Goal: Task Accomplishment & Management: Use online tool/utility

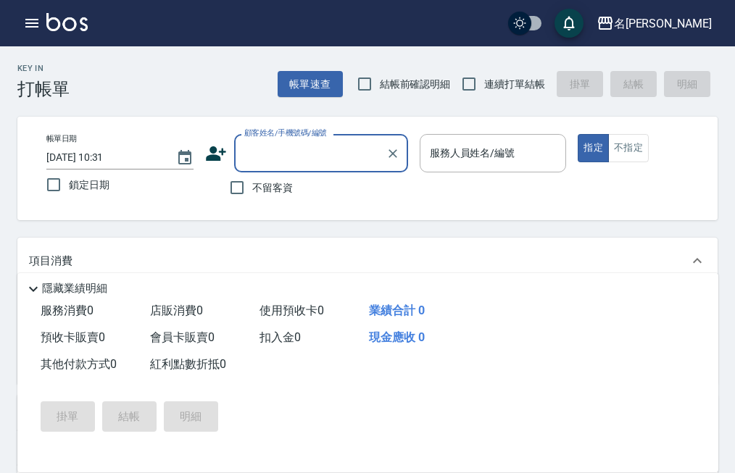
click at [420, 82] on span "結帳前確認明細" at bounding box center [415, 84] width 71 height 15
click at [380, 82] on input "結帳前確認明細" at bounding box center [364, 84] width 30 height 30
checkbox input "true"
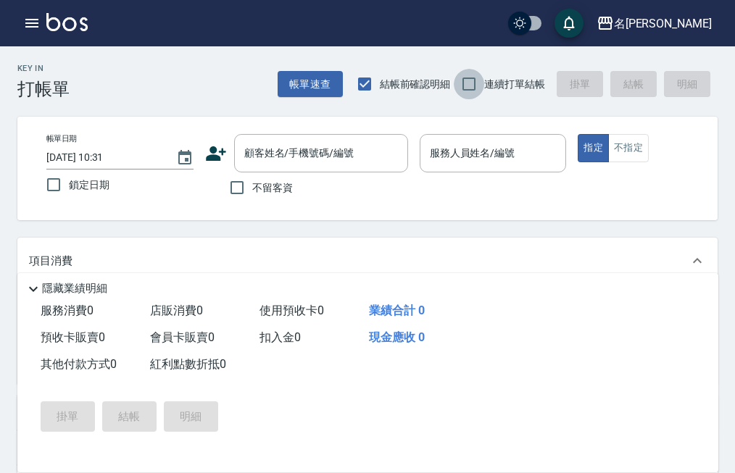
click at [469, 75] on input "連續打單結帳" at bounding box center [469, 84] width 30 height 30
checkbox input "true"
click at [238, 184] on input "不留客資" at bounding box center [237, 187] width 30 height 30
checkbox input "true"
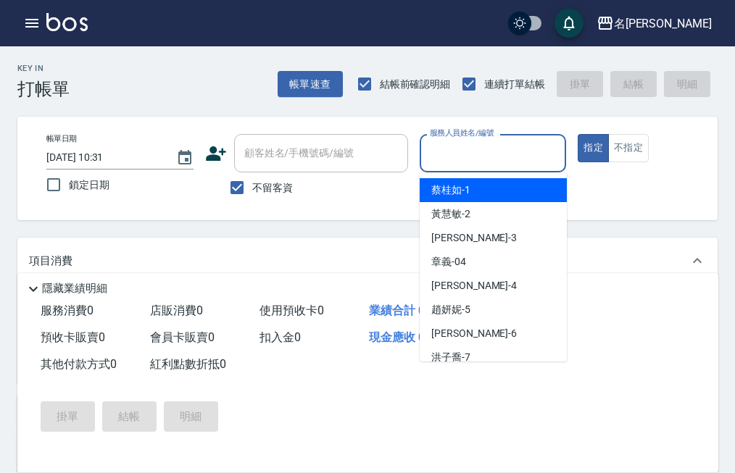
click at [493, 159] on input "服務人員姓名/編號" at bounding box center [493, 153] width 134 height 25
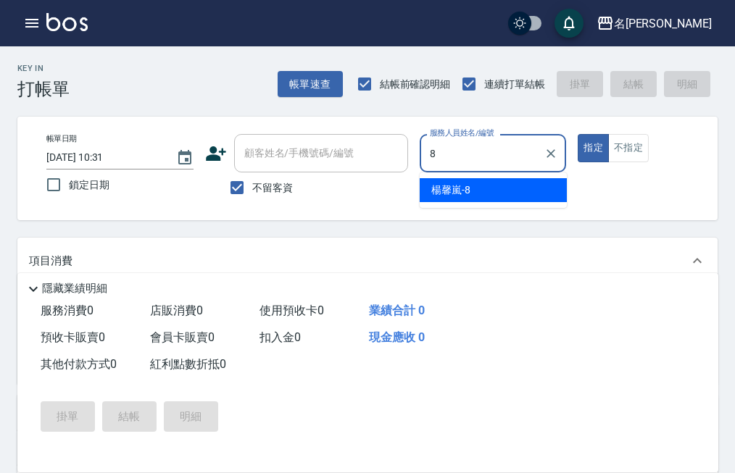
type input "[PERSON_NAME]-8"
type button "true"
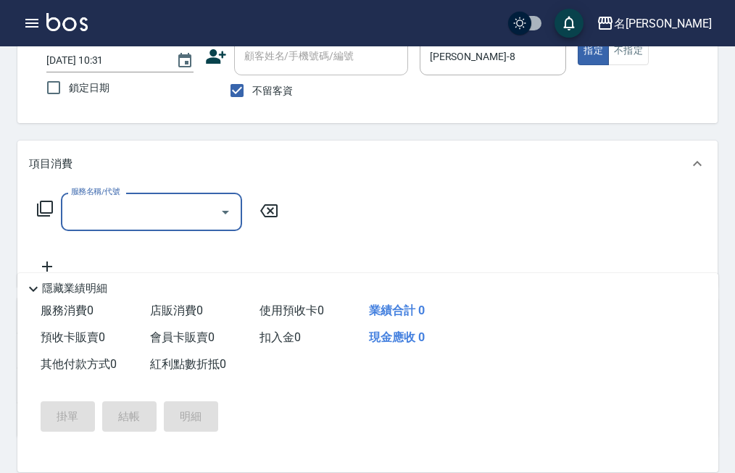
scroll to position [72, 0]
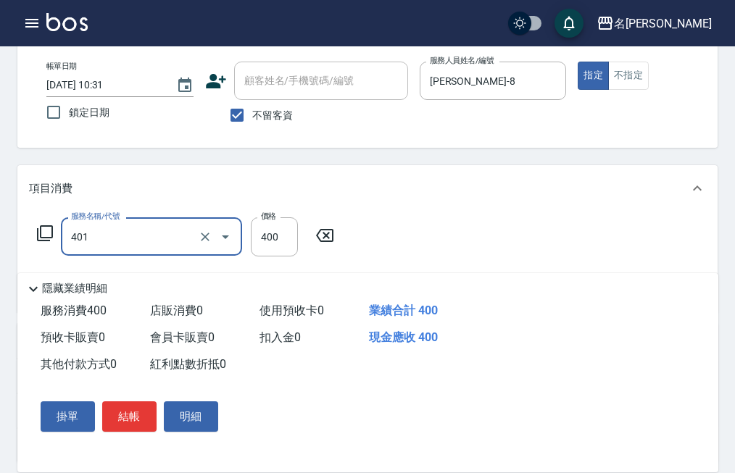
type input "剪髮(401)"
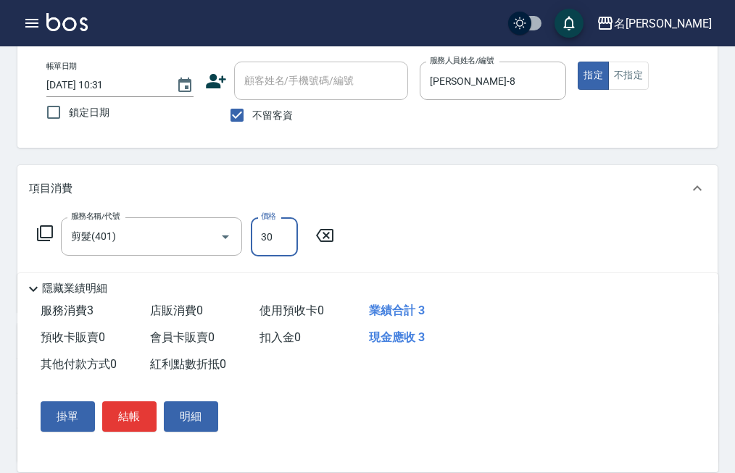
type input "300"
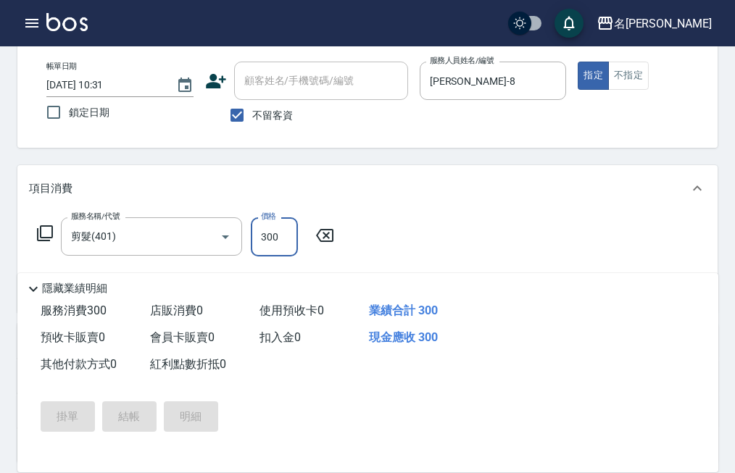
type input "[DATE] 12:55"
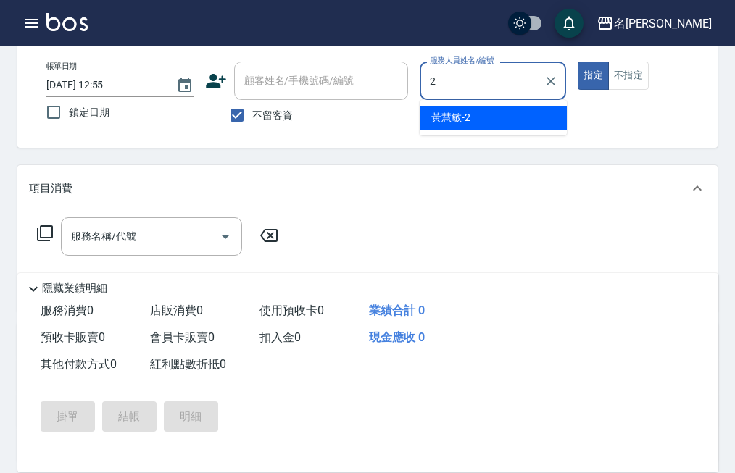
type input "黃慧敏-2"
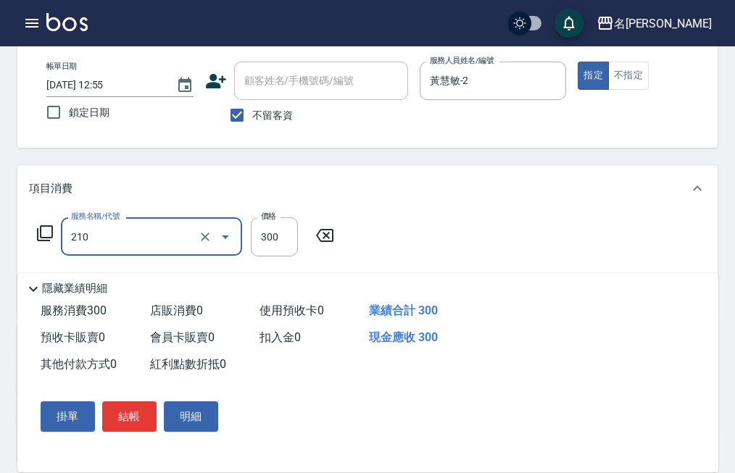
type input "歐娜洗髮精(210)"
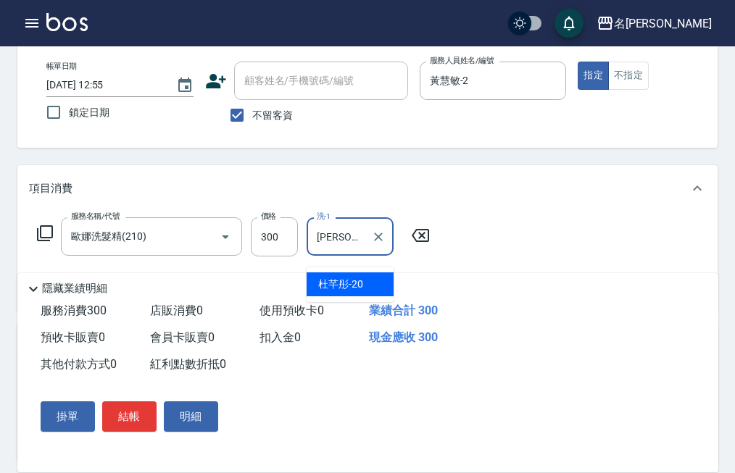
type input "[PERSON_NAME]-20"
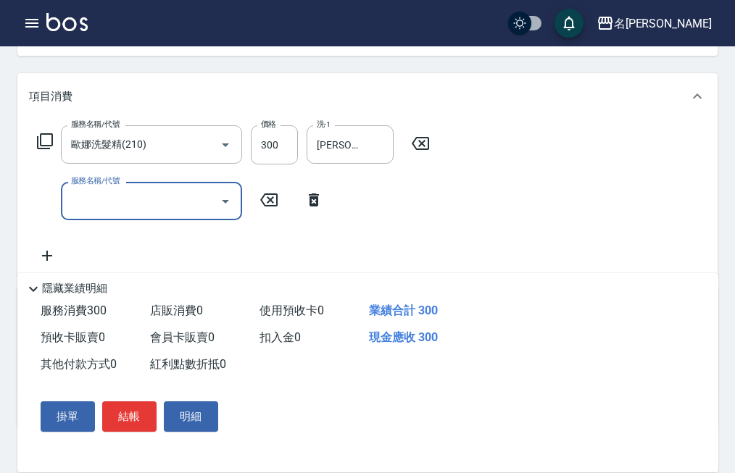
scroll to position [145, 0]
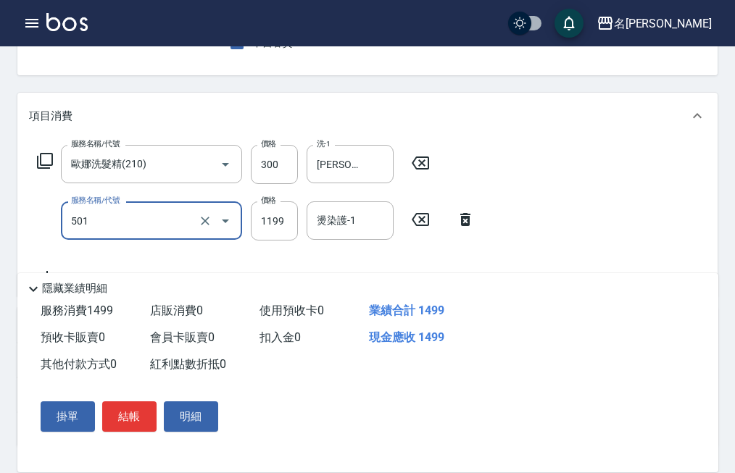
type input "染髮(501)"
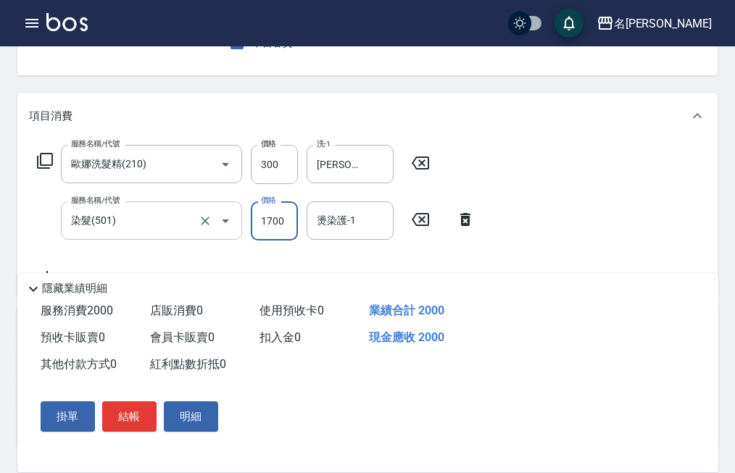
type input "1700"
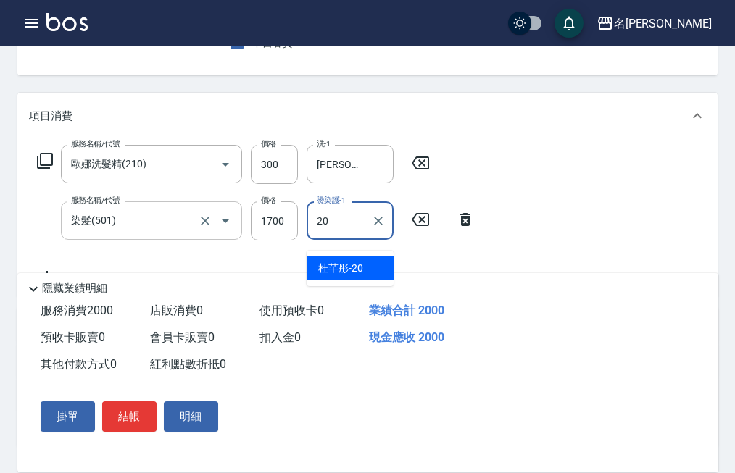
type input "[PERSON_NAME]-20"
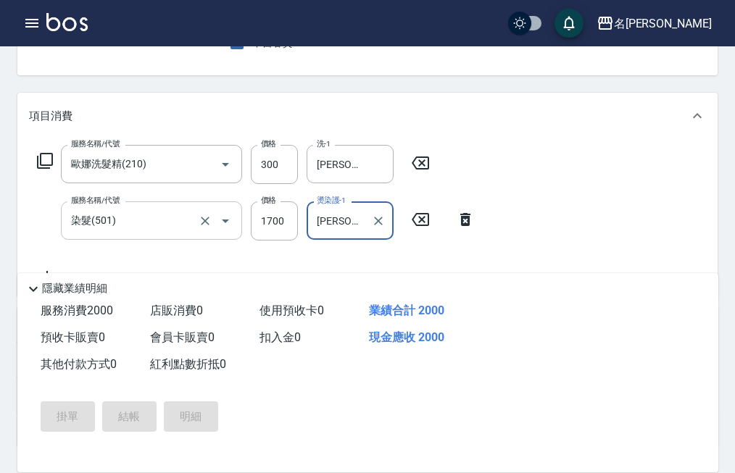
type input "[DATE] 12:56"
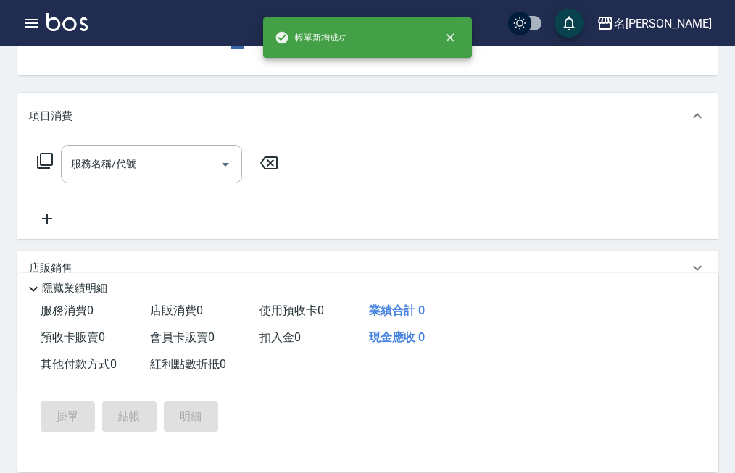
scroll to position [141, 0]
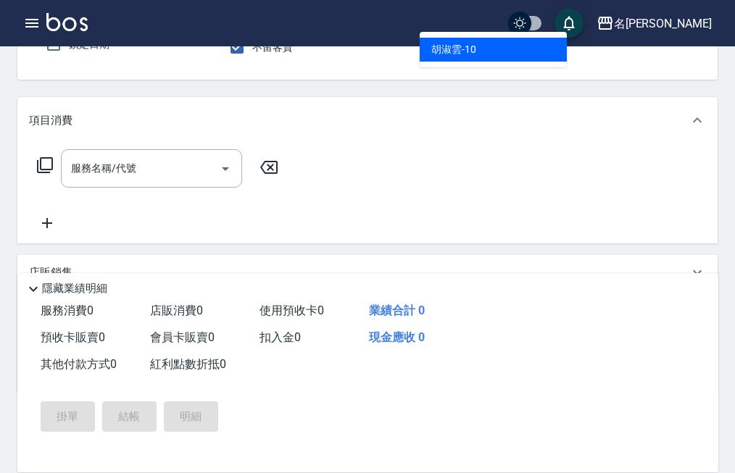
type input "[PERSON_NAME]-10"
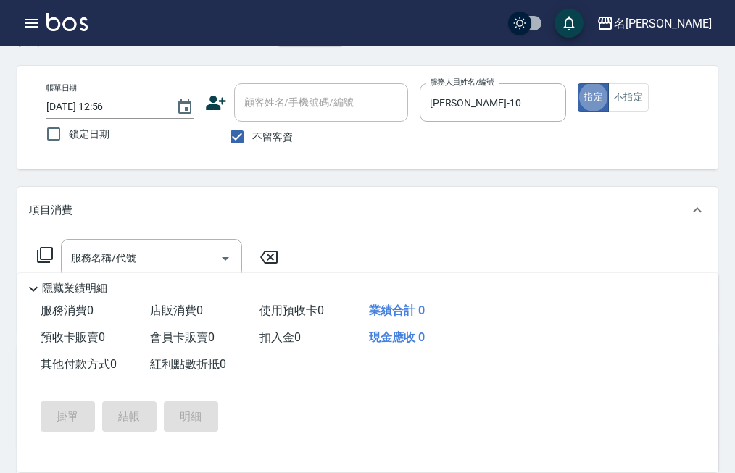
scroll to position [0, 0]
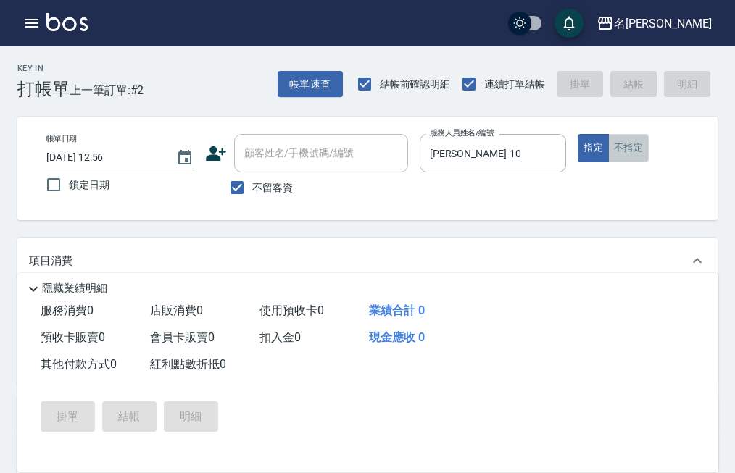
click at [639, 146] on button "不指定" at bounding box center [628, 148] width 41 height 28
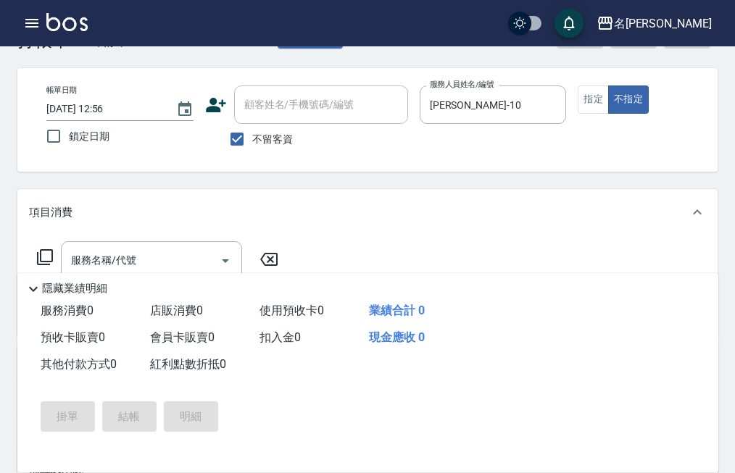
scroll to position [72, 0]
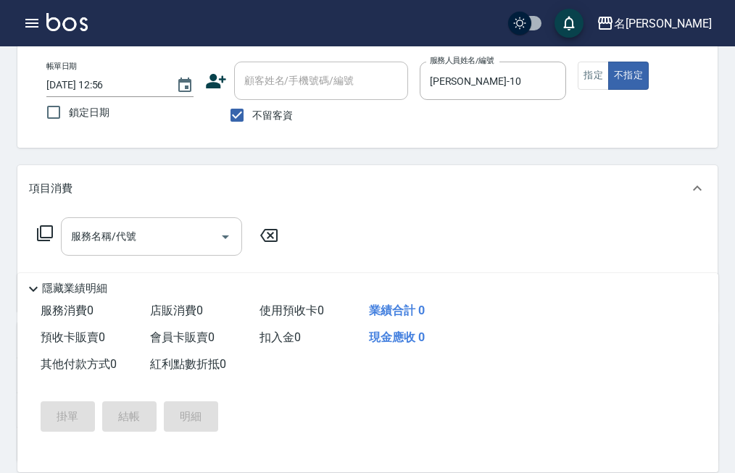
click at [172, 247] on input "服務名稱/代號" at bounding box center [140, 236] width 146 height 25
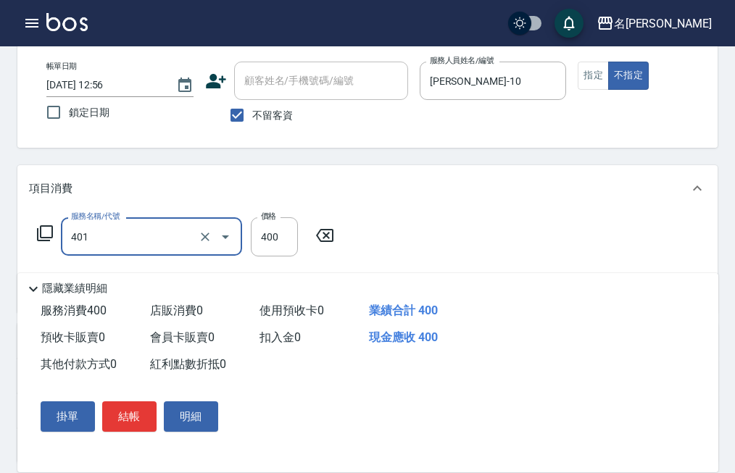
type input "剪髮(401)"
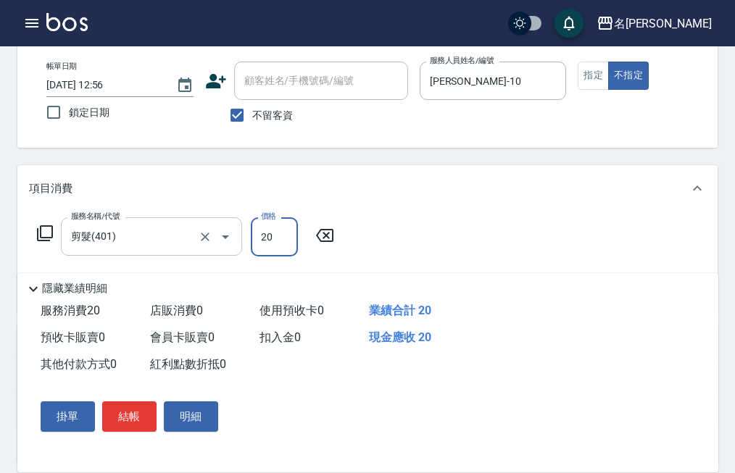
type input "200"
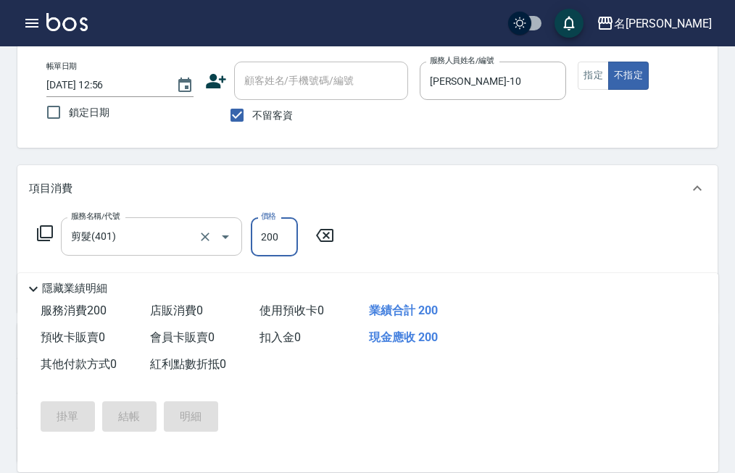
type input "[DATE] 12:57"
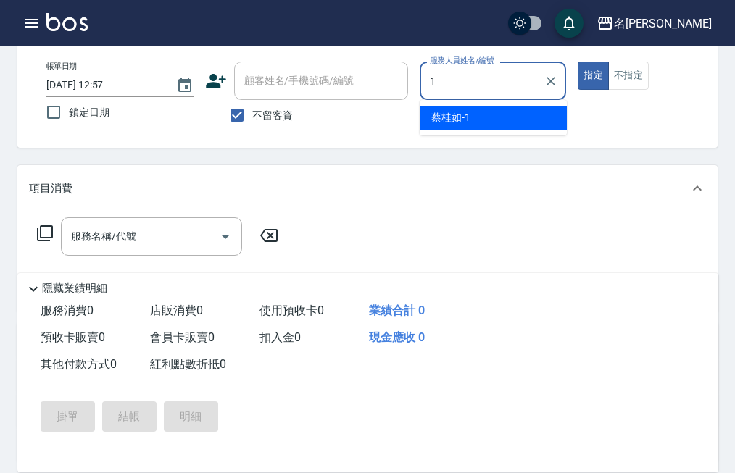
type input "[PERSON_NAME]1"
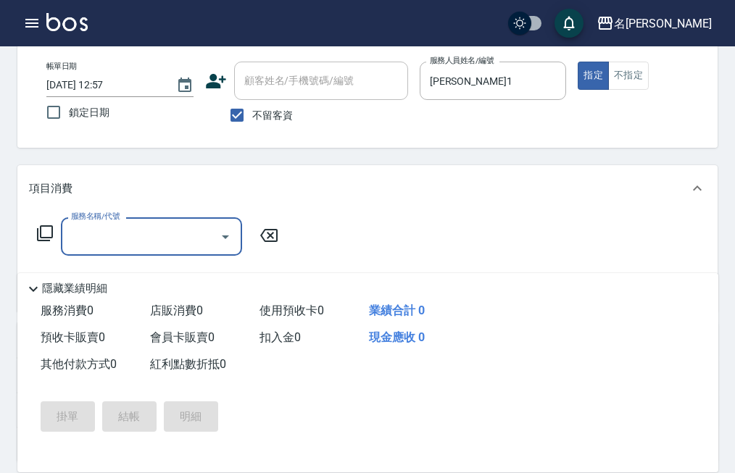
click at [225, 246] on icon "Open" at bounding box center [225, 236] width 17 height 17
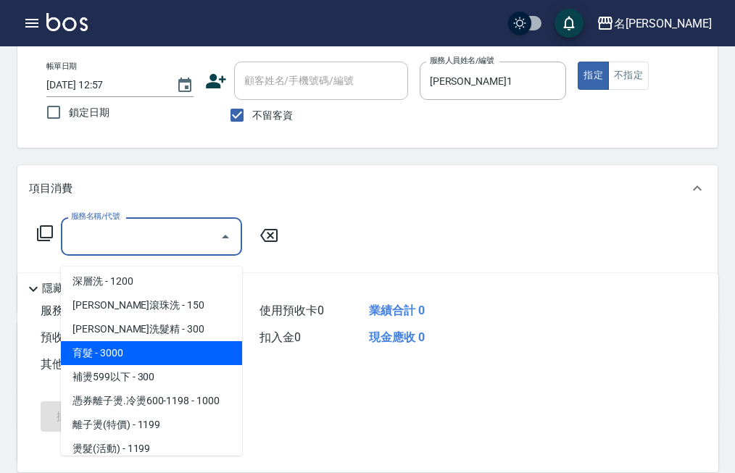
scroll to position [217, 0]
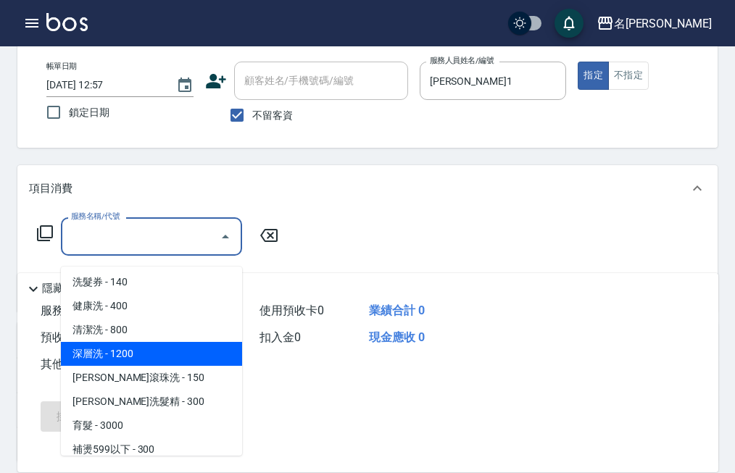
click at [117, 351] on span "深層洗 - 1200" at bounding box center [151, 354] width 181 height 24
type input "深層洗(208)"
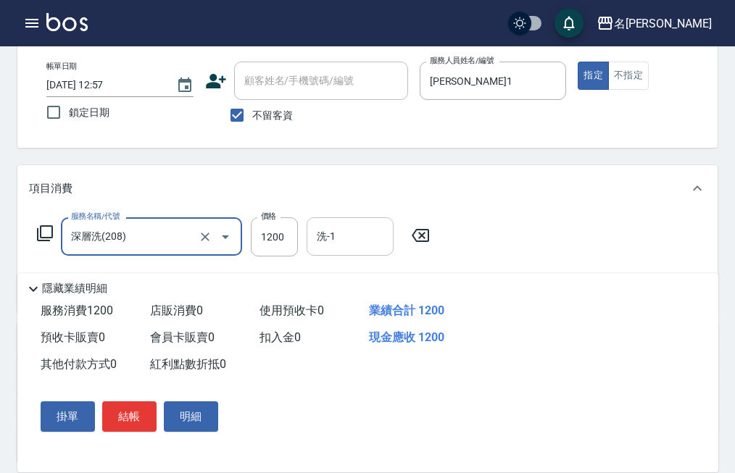
click at [353, 249] on input "洗-1" at bounding box center [350, 236] width 74 height 25
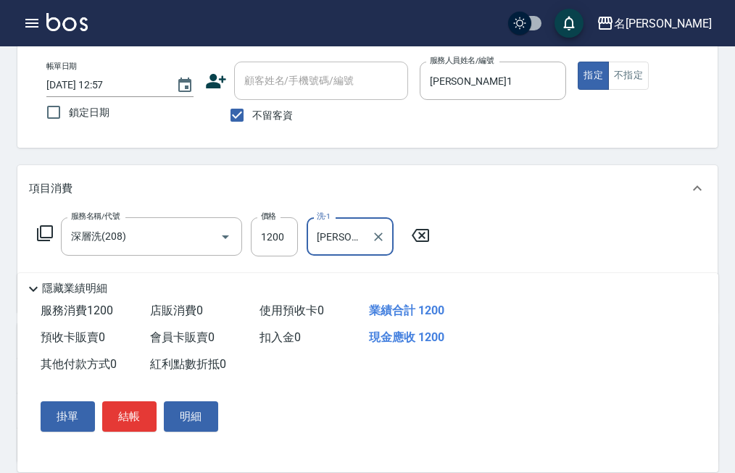
type input "[PERSON_NAME]-32"
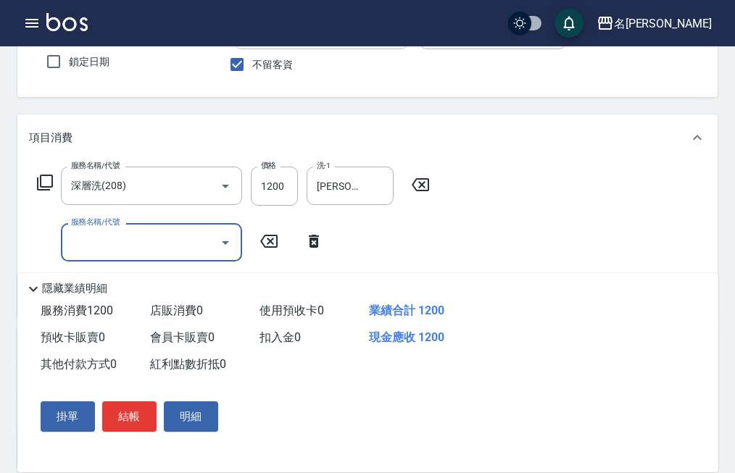
scroll to position [145, 0]
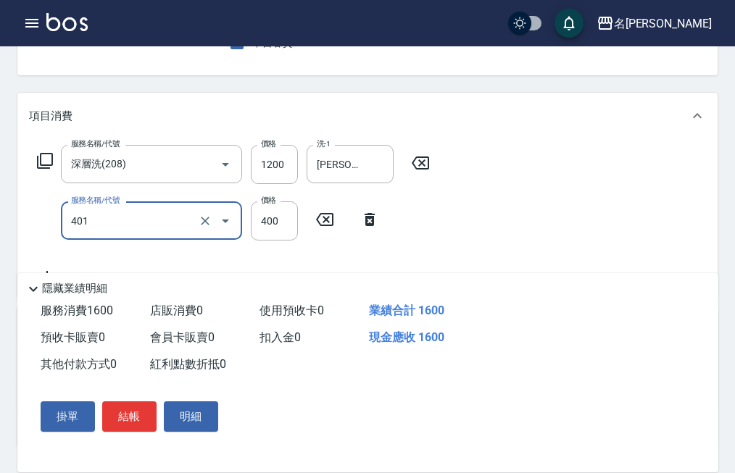
type input "剪髮(401)"
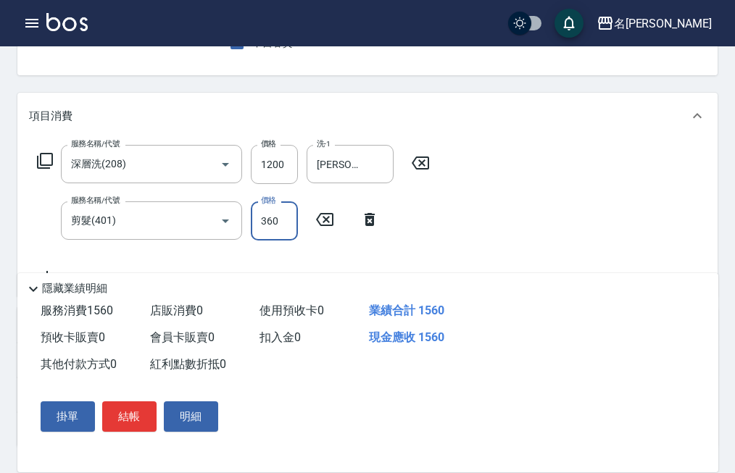
type input "360"
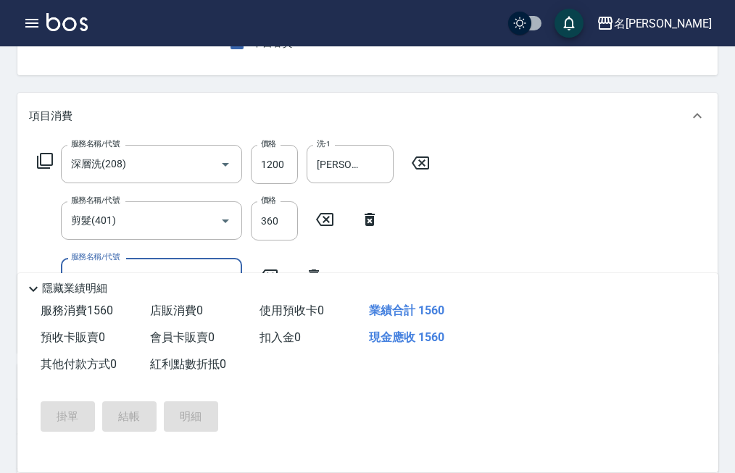
type input "[DATE] 13:02"
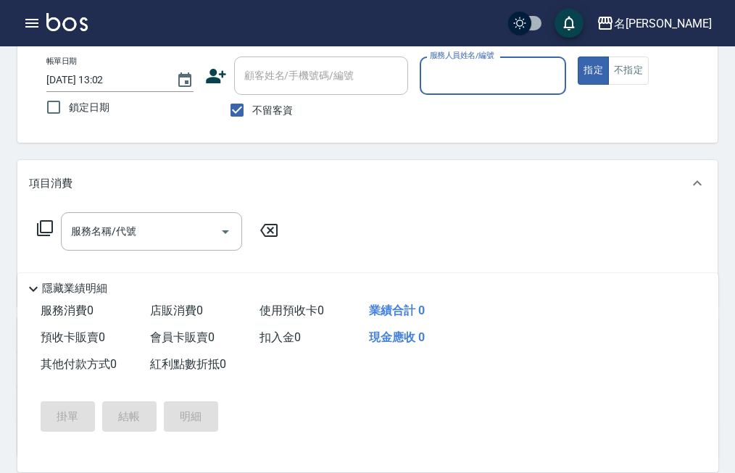
scroll to position [0, 0]
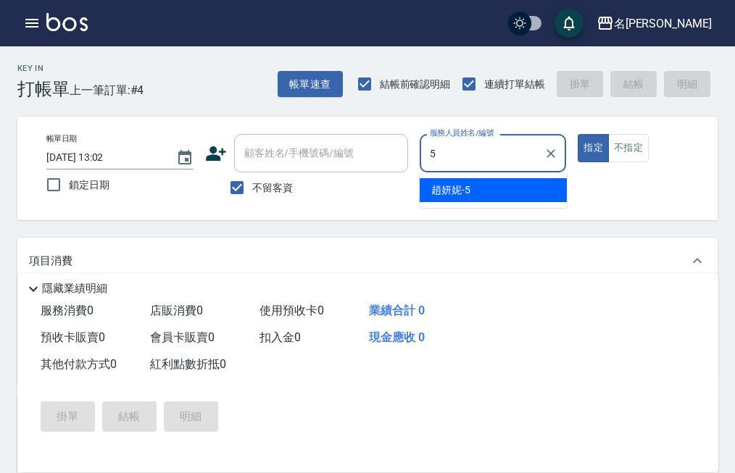
type input "[PERSON_NAME]5"
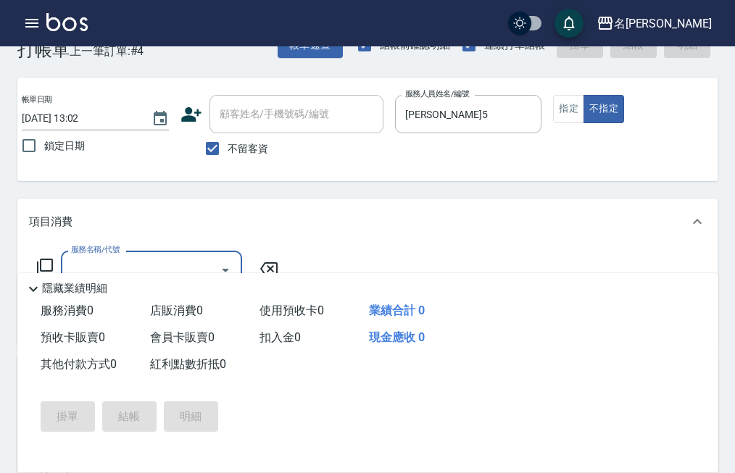
scroll to position [72, 0]
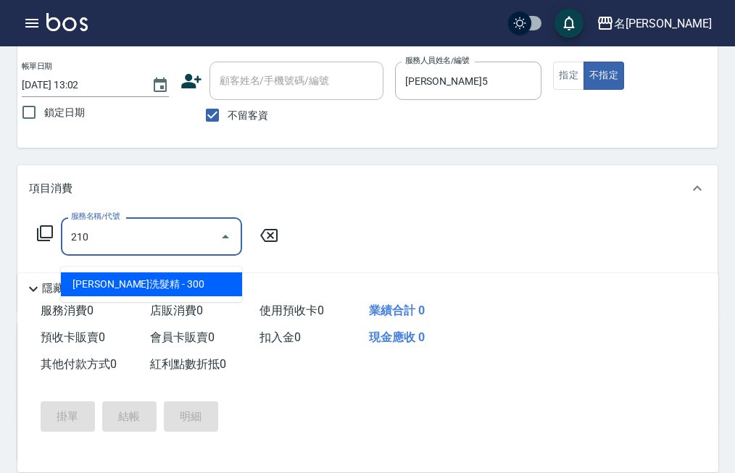
type input "歐娜洗髮精(210)"
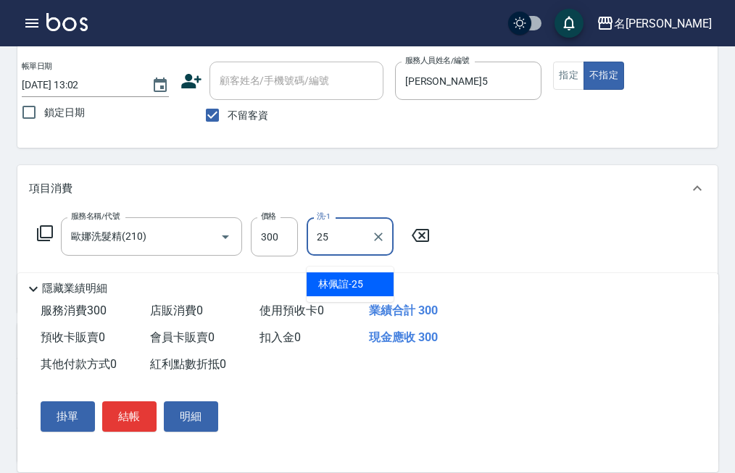
type input "[PERSON_NAME]-25"
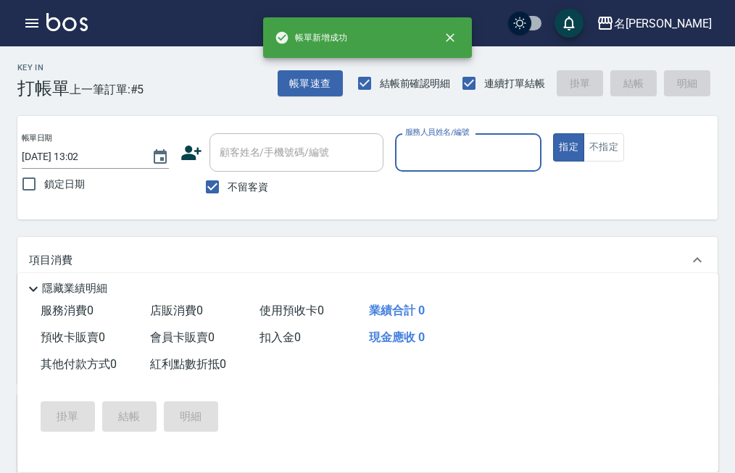
scroll to position [0, 0]
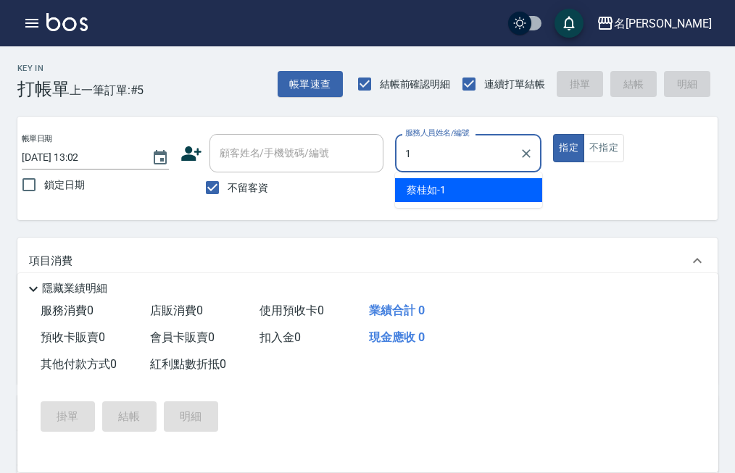
type input "[PERSON_NAME]1"
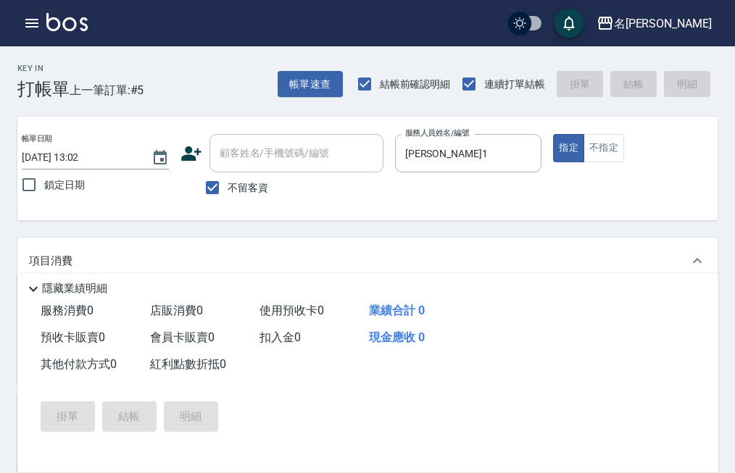
scroll to position [72, 0]
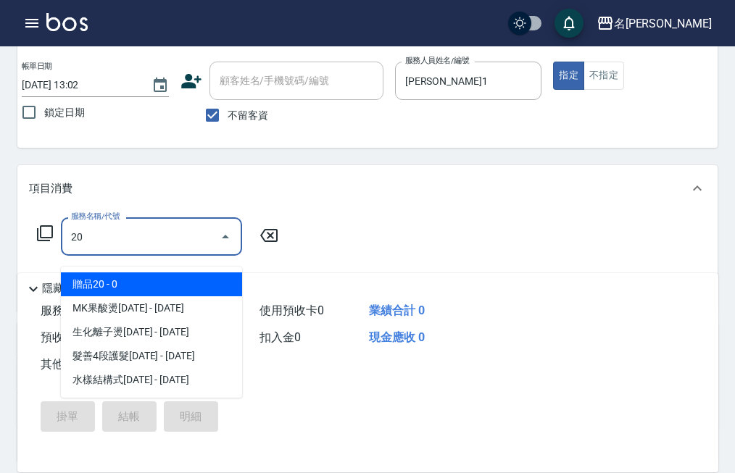
type input "206"
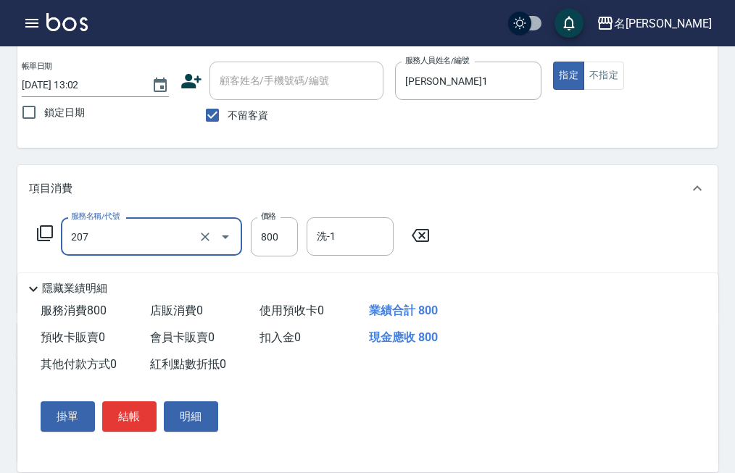
type input "清潔洗(207)"
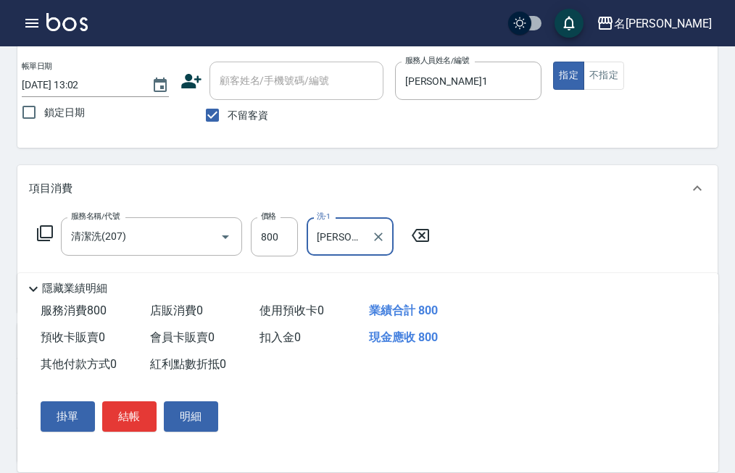
type input "[PERSON_NAME]-24"
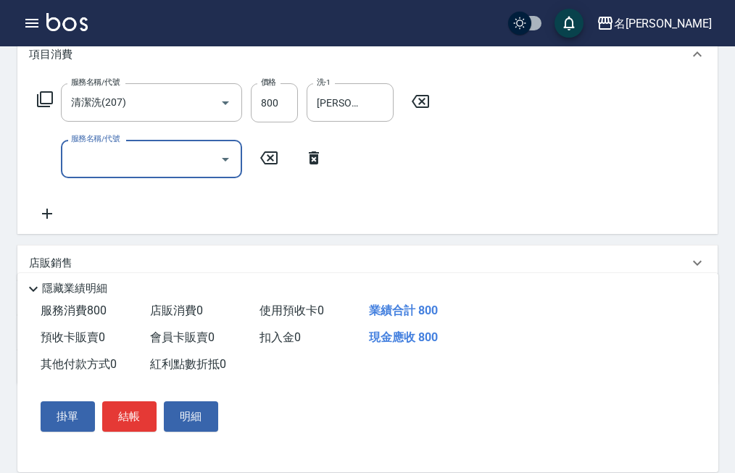
scroll to position [217, 0]
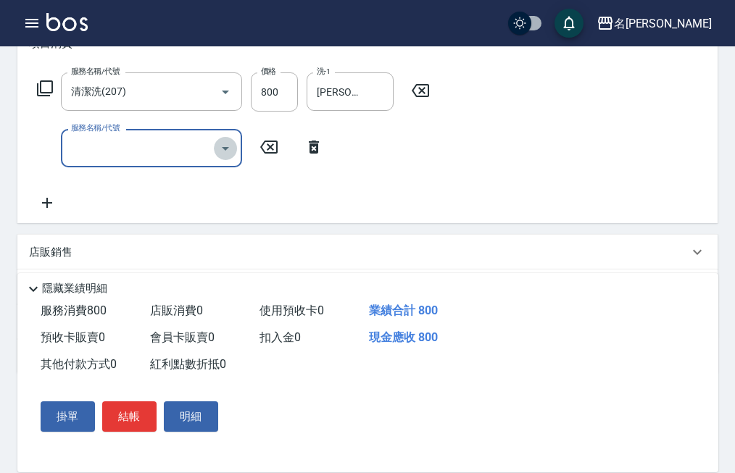
click at [229, 157] on icon "Open" at bounding box center [225, 148] width 17 height 17
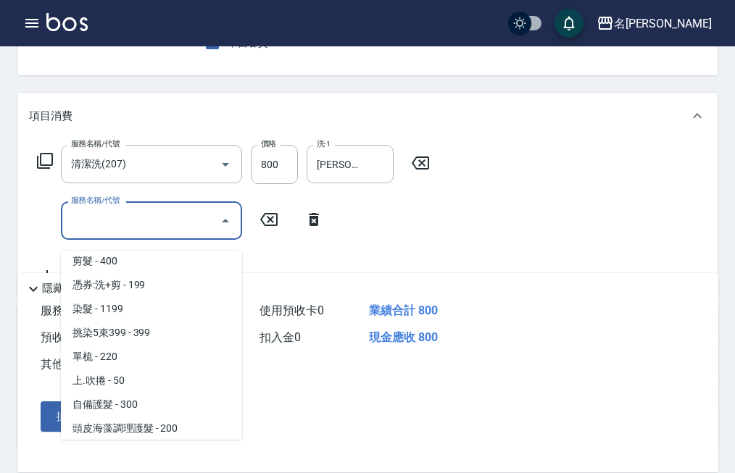
scroll to position [797, 0]
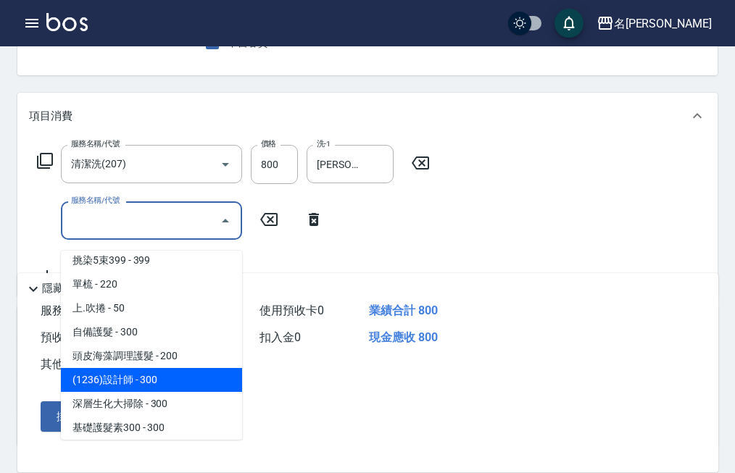
click at [130, 381] on span "(1236)設計師 - 300" at bounding box center [151, 380] width 181 height 24
type input "(1236)設計師(703)"
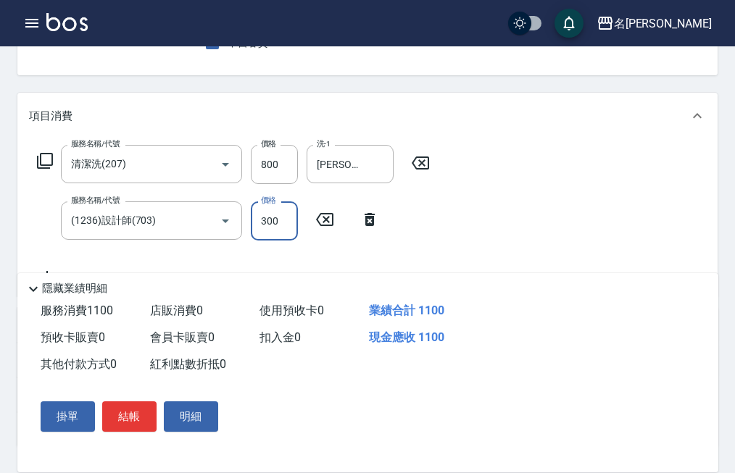
click at [273, 239] on input "300" at bounding box center [274, 220] width 47 height 39
type input "500"
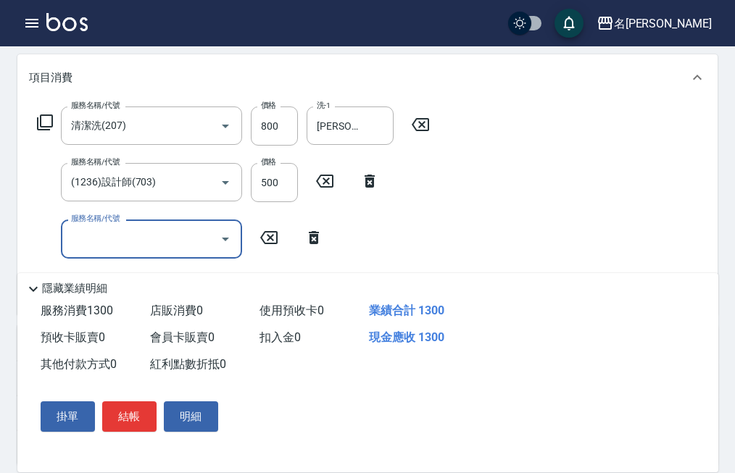
scroll to position [217, 0]
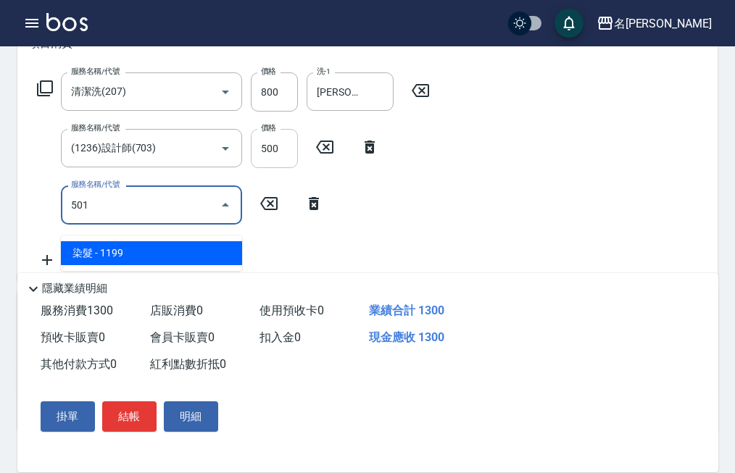
type input "染髮(501)"
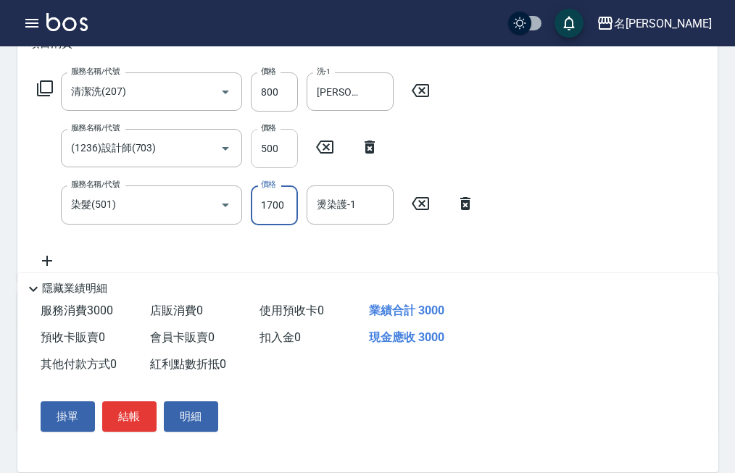
type input "1700"
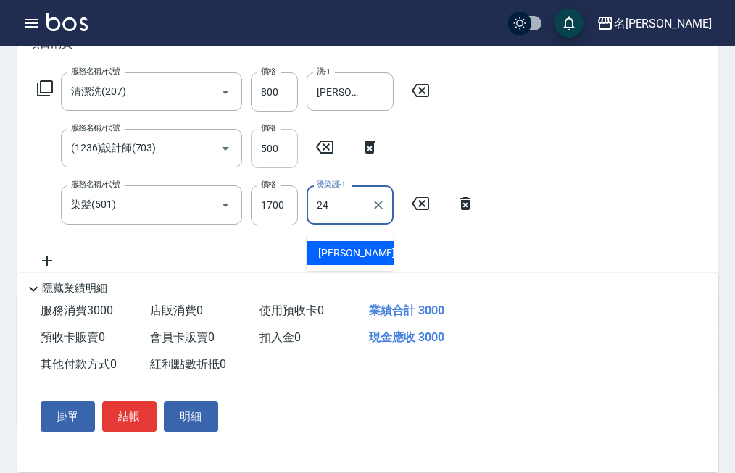
type input "[PERSON_NAME]-24"
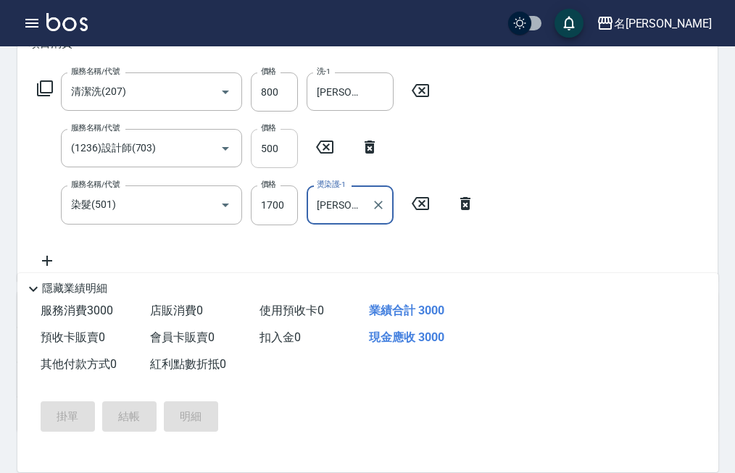
type input "[DATE] 13:03"
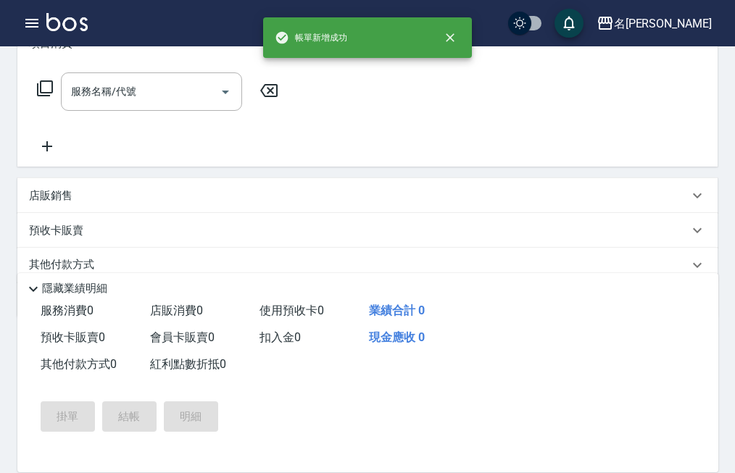
scroll to position [0, 0]
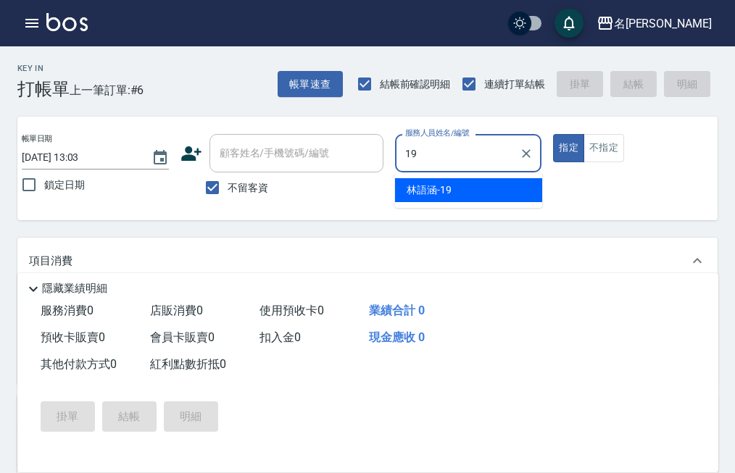
type input "[PERSON_NAME]-19"
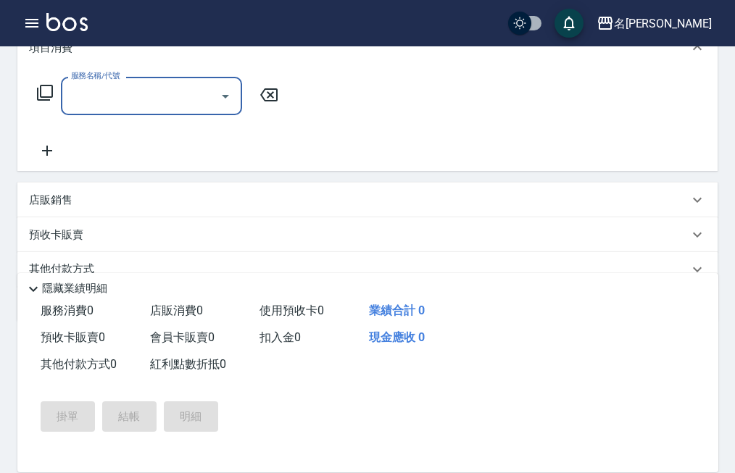
scroll to position [217, 0]
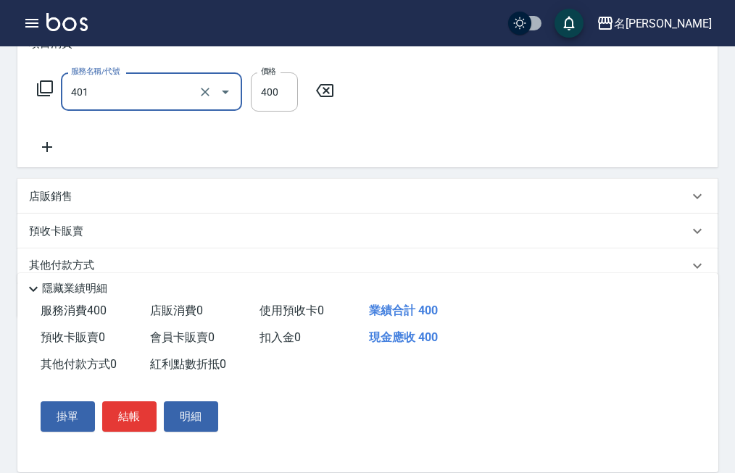
type input "剪髮(401)"
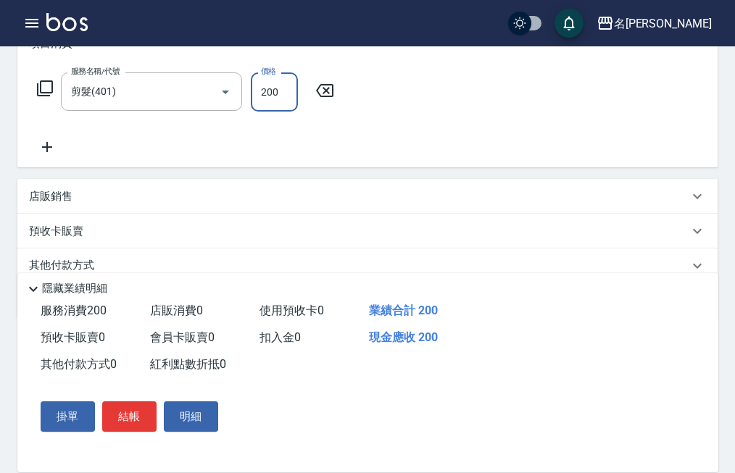
type input "200"
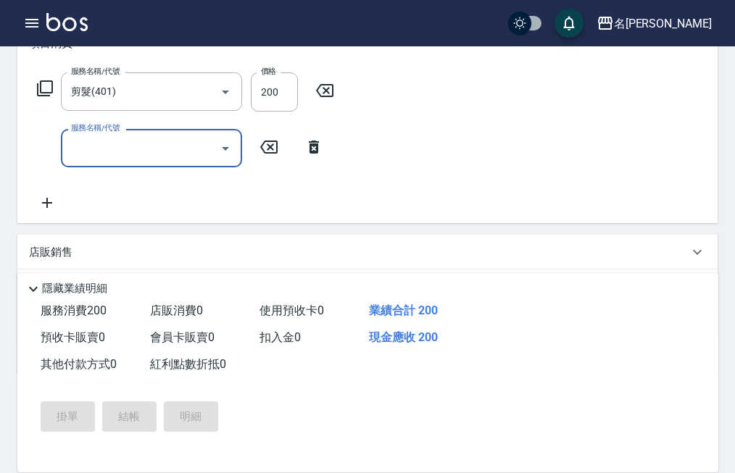
type input "[DATE] 13:04"
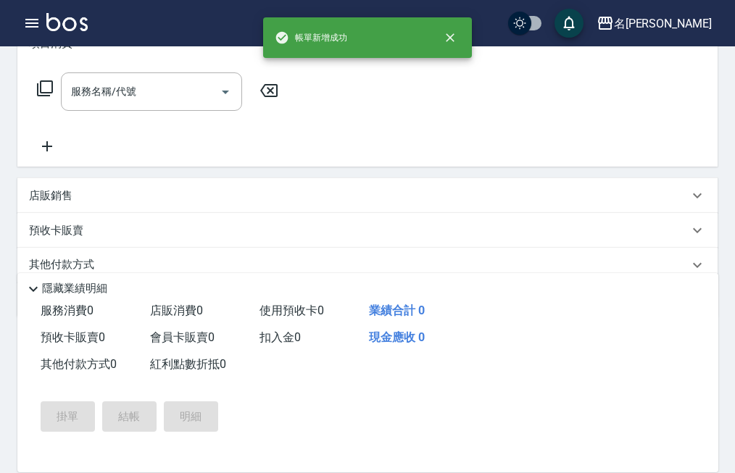
scroll to position [0, 0]
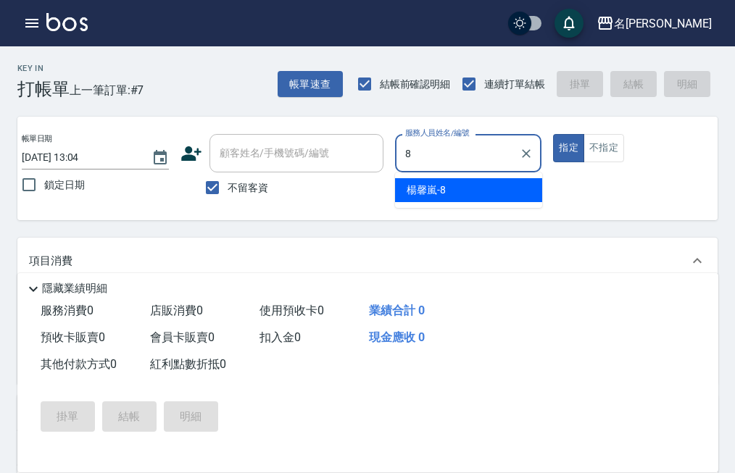
type input "[PERSON_NAME]-8"
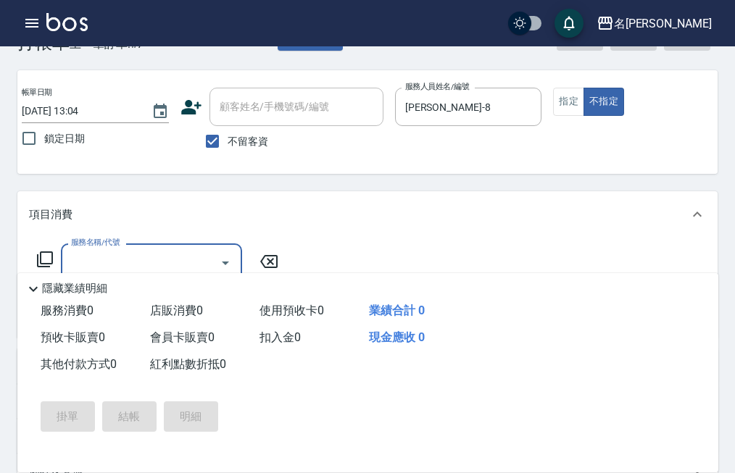
scroll to position [72, 0]
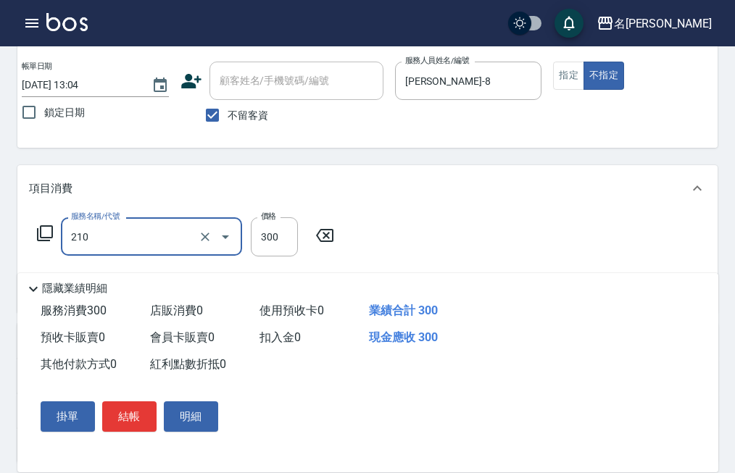
type input "歐娜洗髮精(210)"
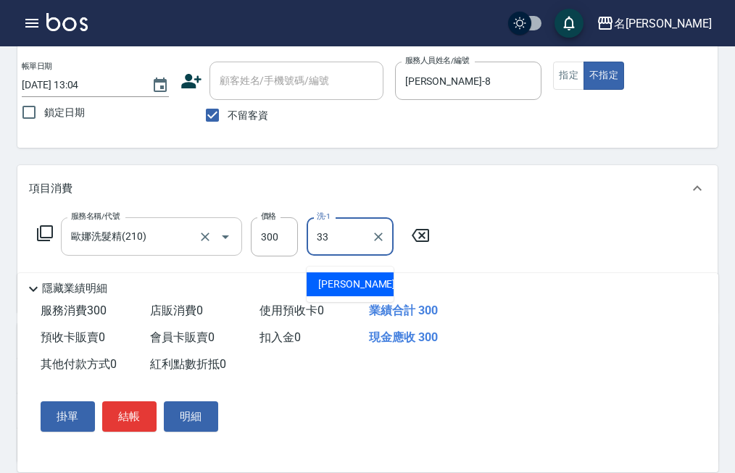
type input "竹儀-33"
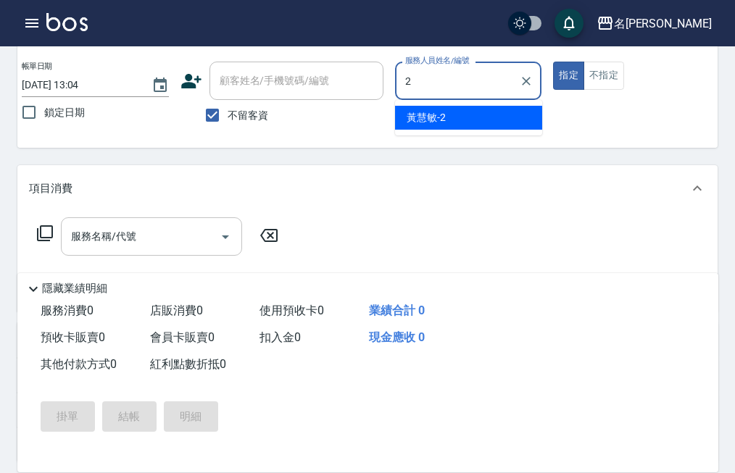
type input "黃慧敏-2"
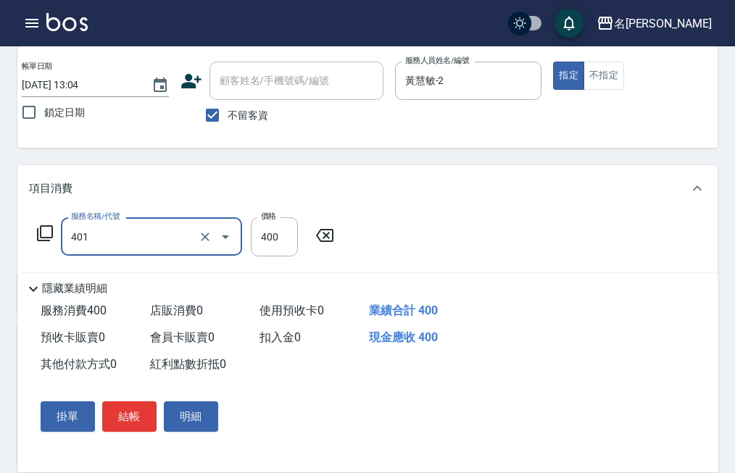
type input "剪髮(401)"
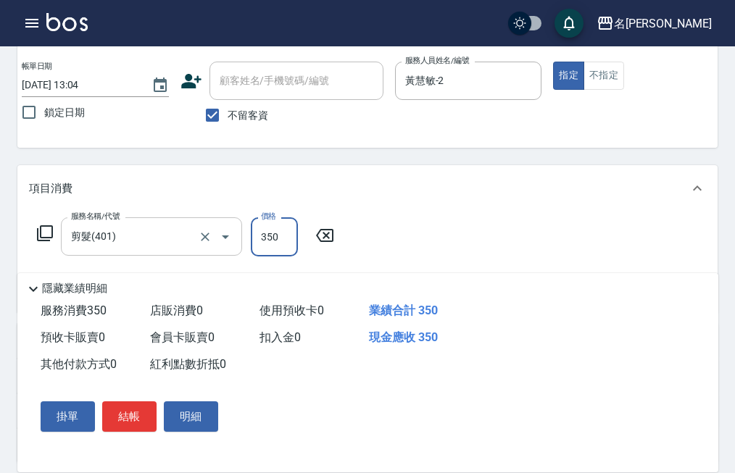
type input "350"
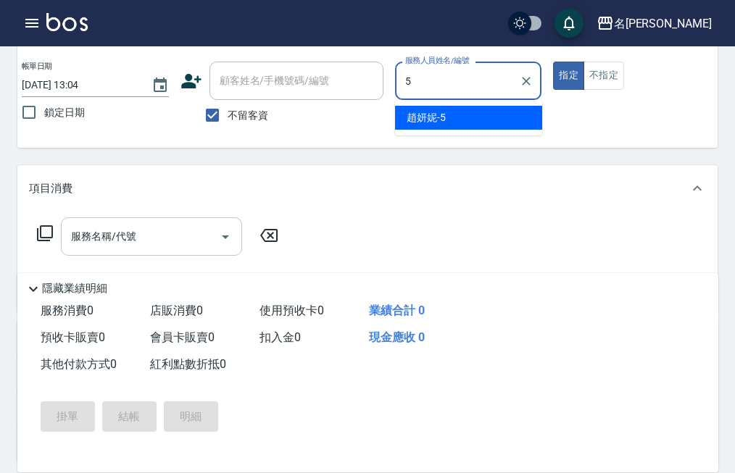
type input "[PERSON_NAME]5"
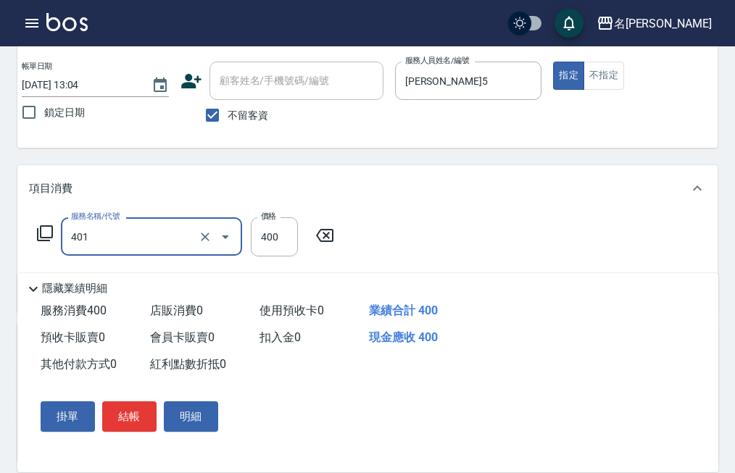
type input "剪髮(401)"
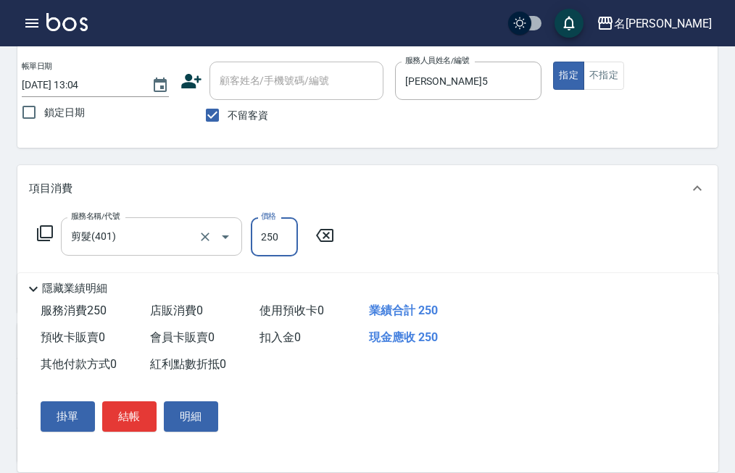
type input "250"
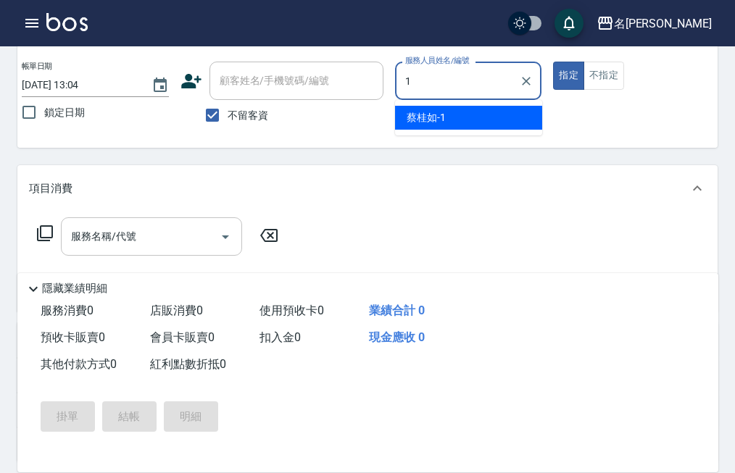
type input "[PERSON_NAME]1"
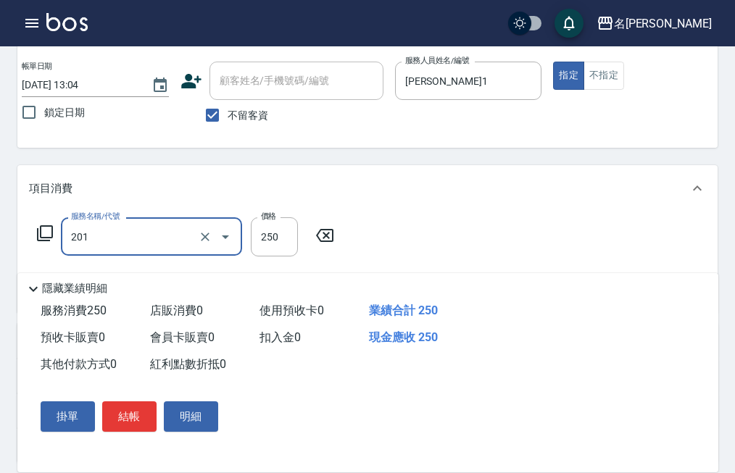
type input "洗髮(201)"
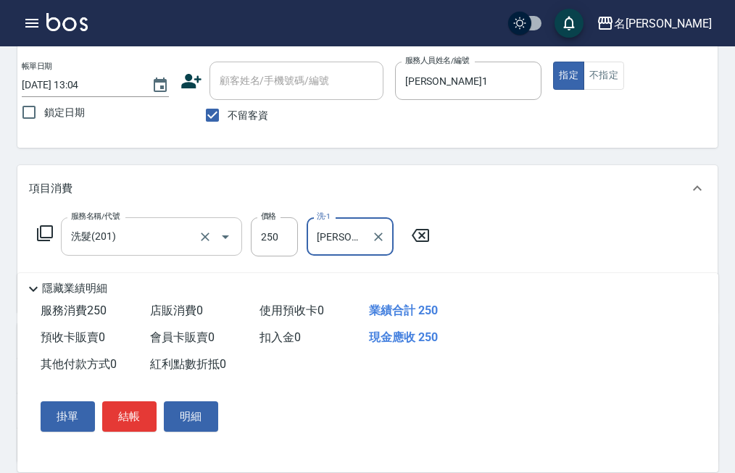
type input "[PERSON_NAME]5"
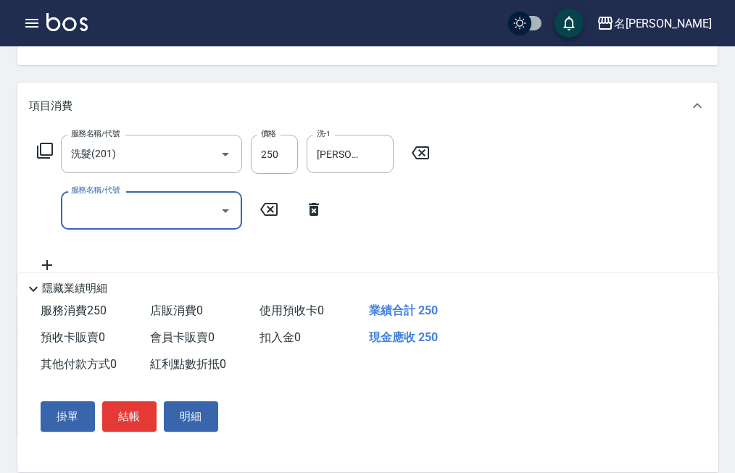
scroll to position [217, 0]
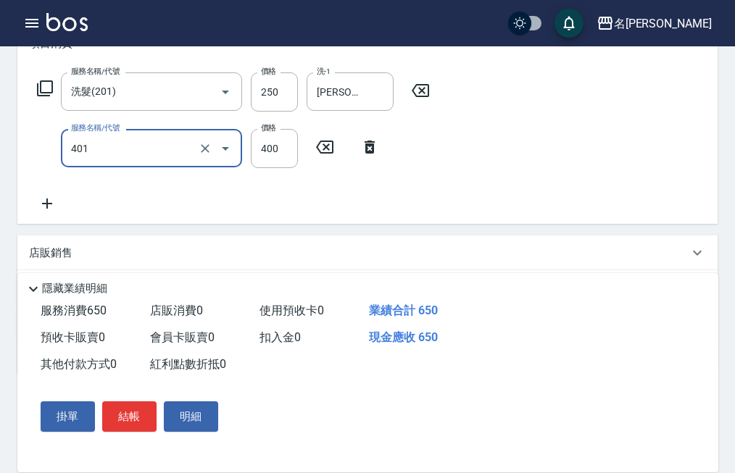
type input "剪髮(401)"
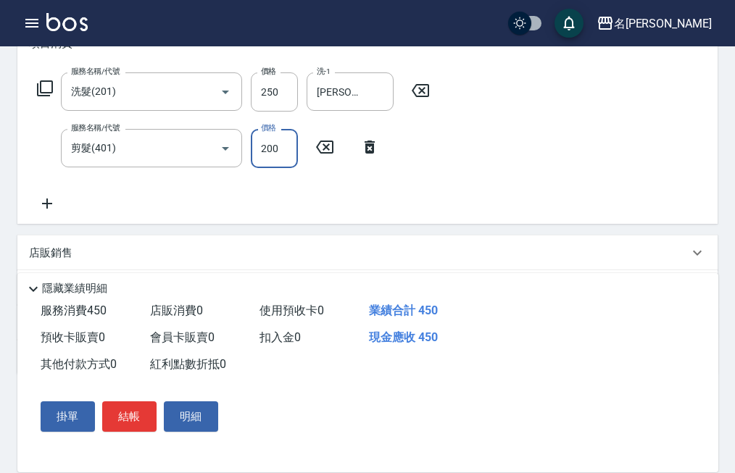
type input "200"
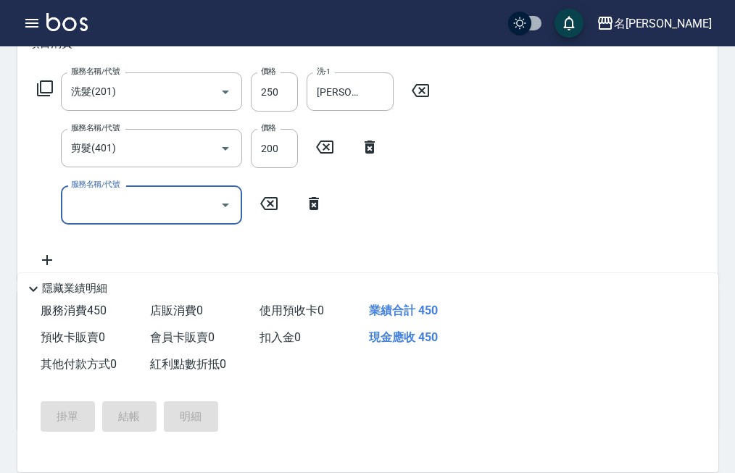
type input "[DATE] 13:17"
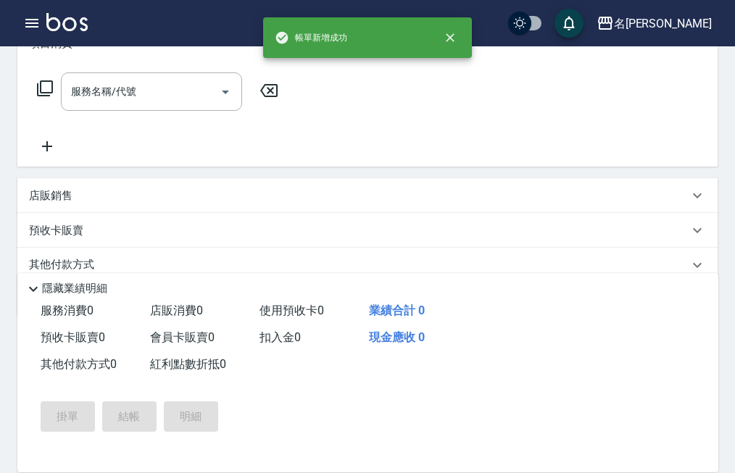
scroll to position [0, 0]
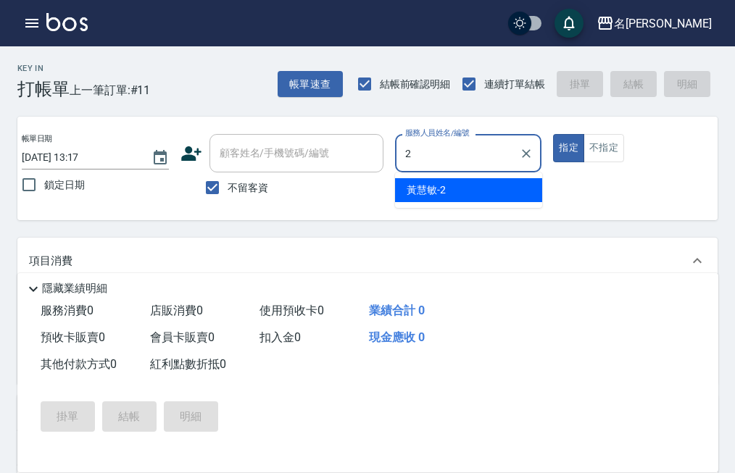
type input "黃慧敏-2"
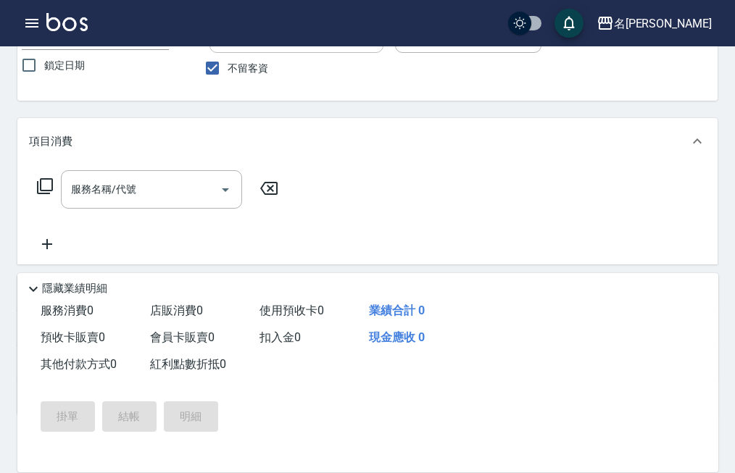
scroll to position [145, 0]
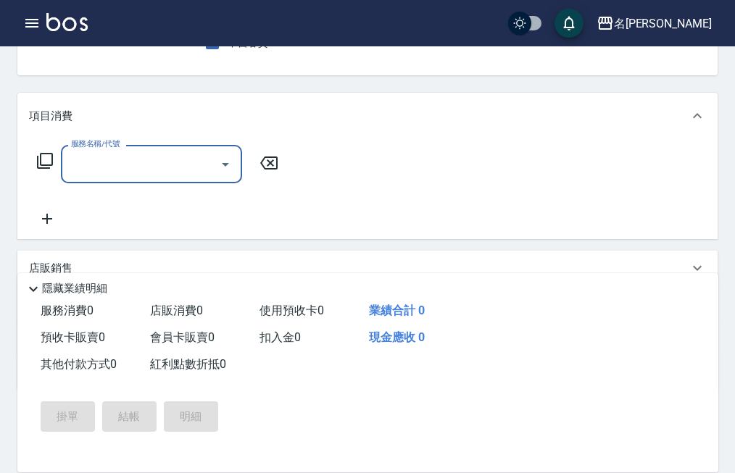
click at [120, 174] on div "服務名稱/代號 服務名稱/代號" at bounding box center [151, 164] width 181 height 38
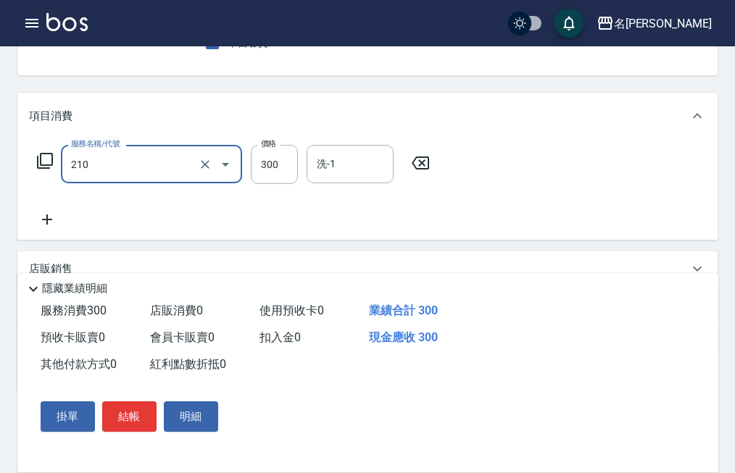
type input "歐娜洗髮精(210)"
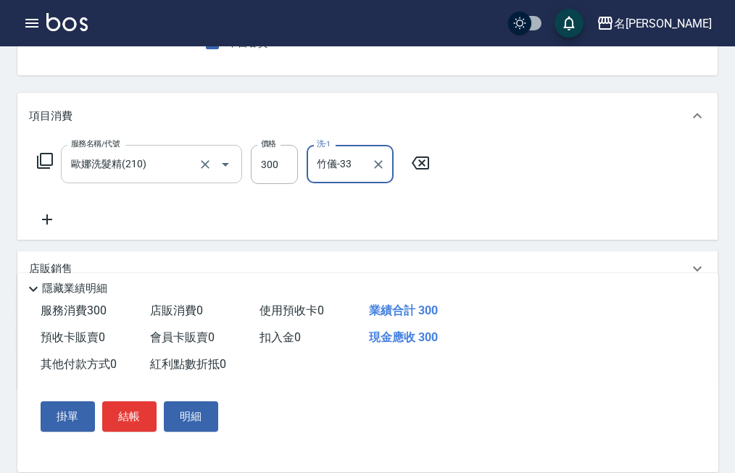
type input "竹儀-33"
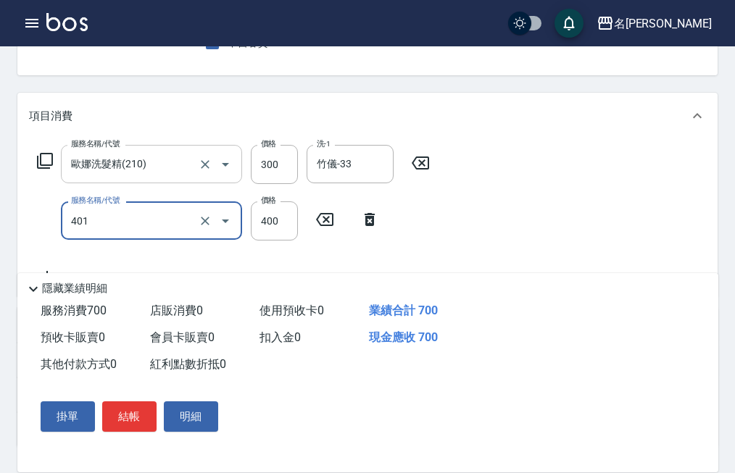
type input "剪髮(401)"
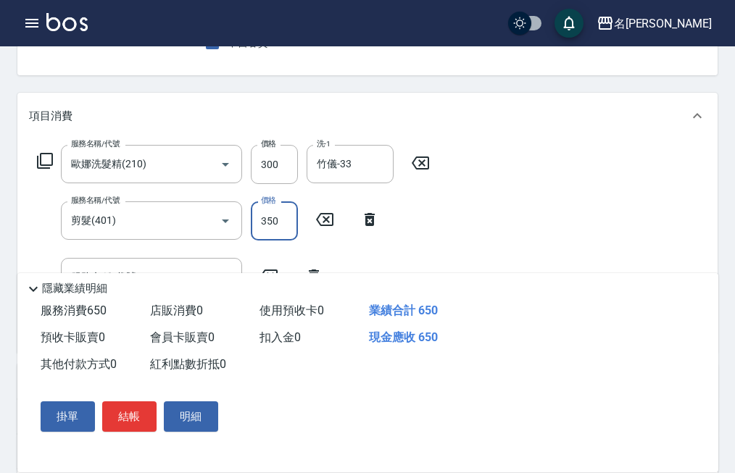
type input "350"
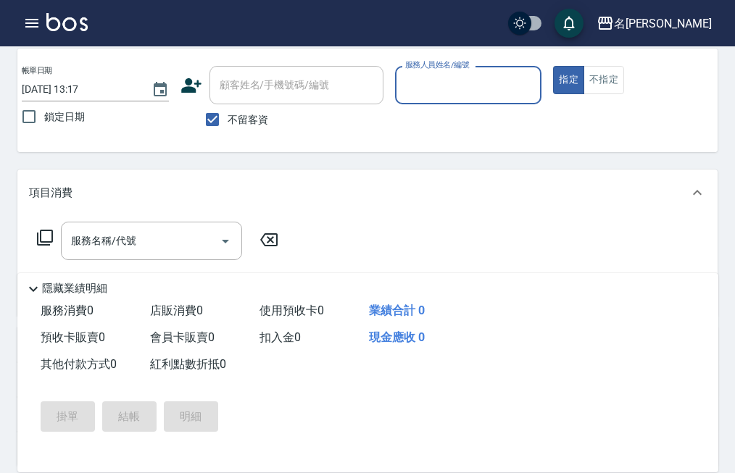
scroll to position [0, 0]
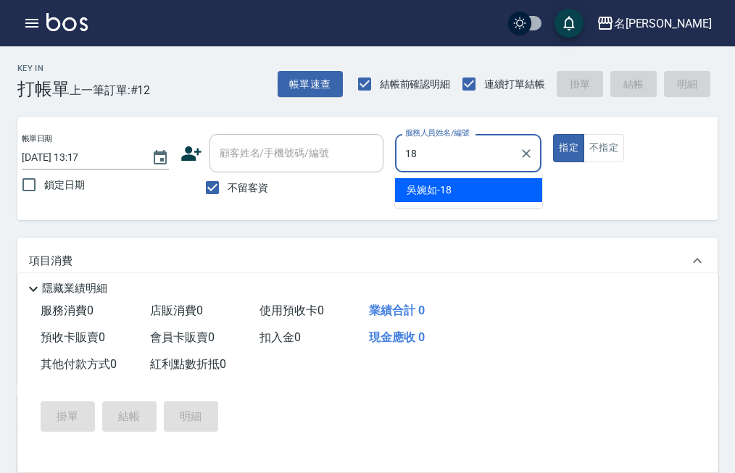
type input "[PERSON_NAME]-18"
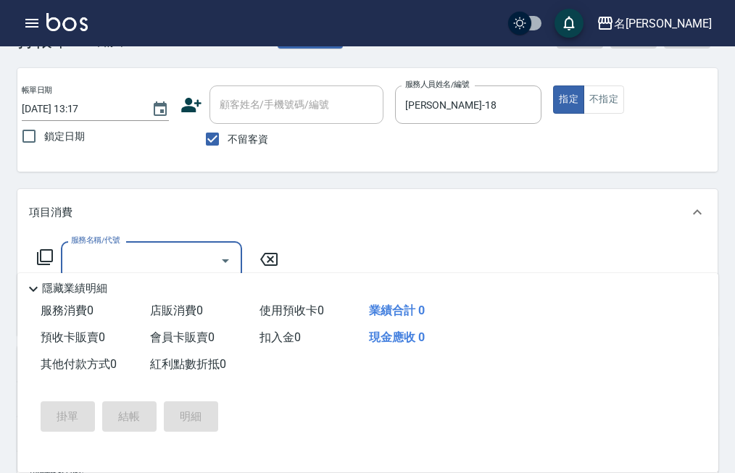
scroll to position [72, 0]
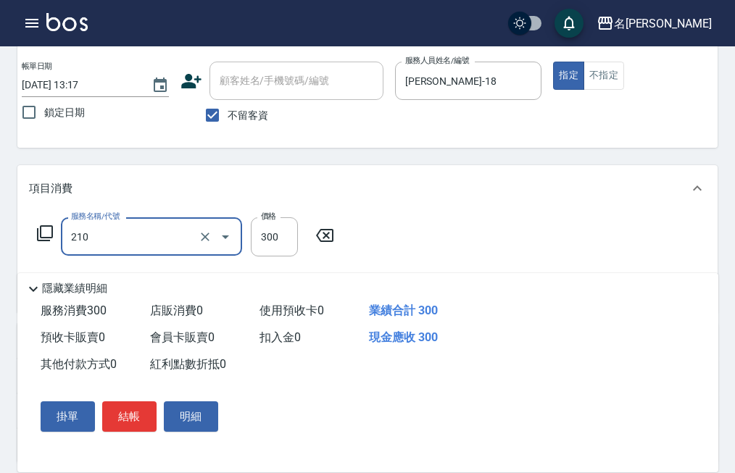
type input "歐娜洗髮精(210)"
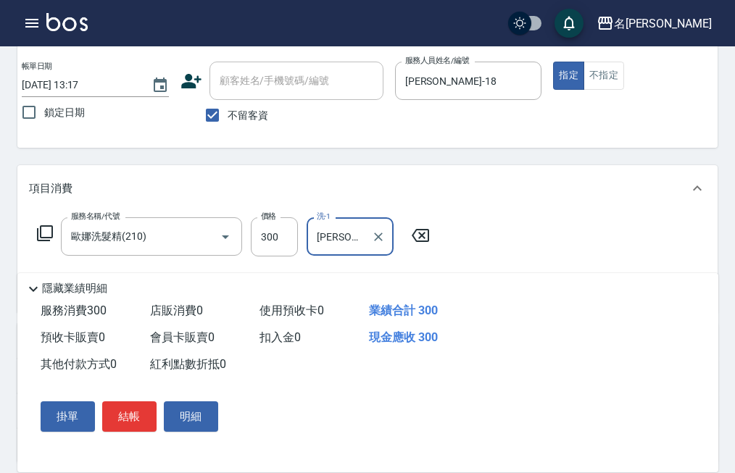
type input "[PERSON_NAME]-18"
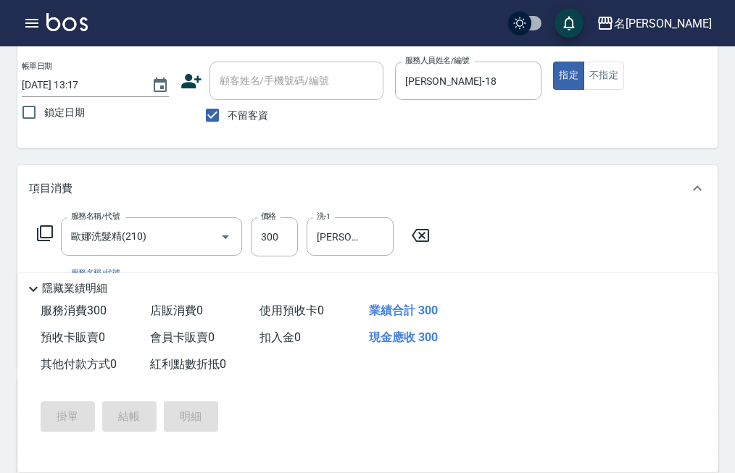
type input "[DATE] 13:18"
